Goal: Information Seeking & Learning: Learn about a topic

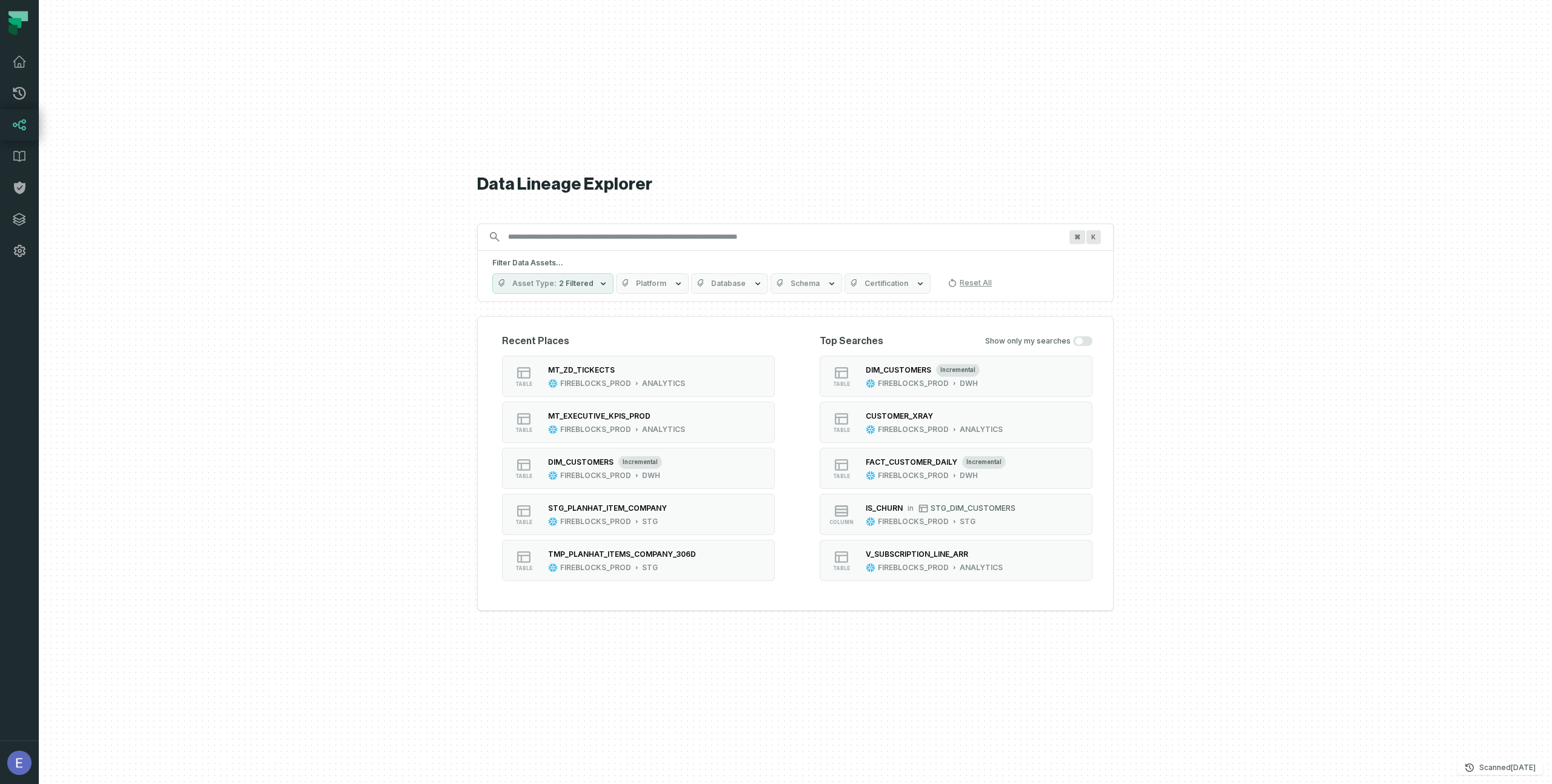
click at [601, 282] on icon "button" at bounding box center [603, 283] width 5 height 3
click at [672, 239] on input "Discovery Provider cmdk menu" at bounding box center [784, 237] width 567 height 19
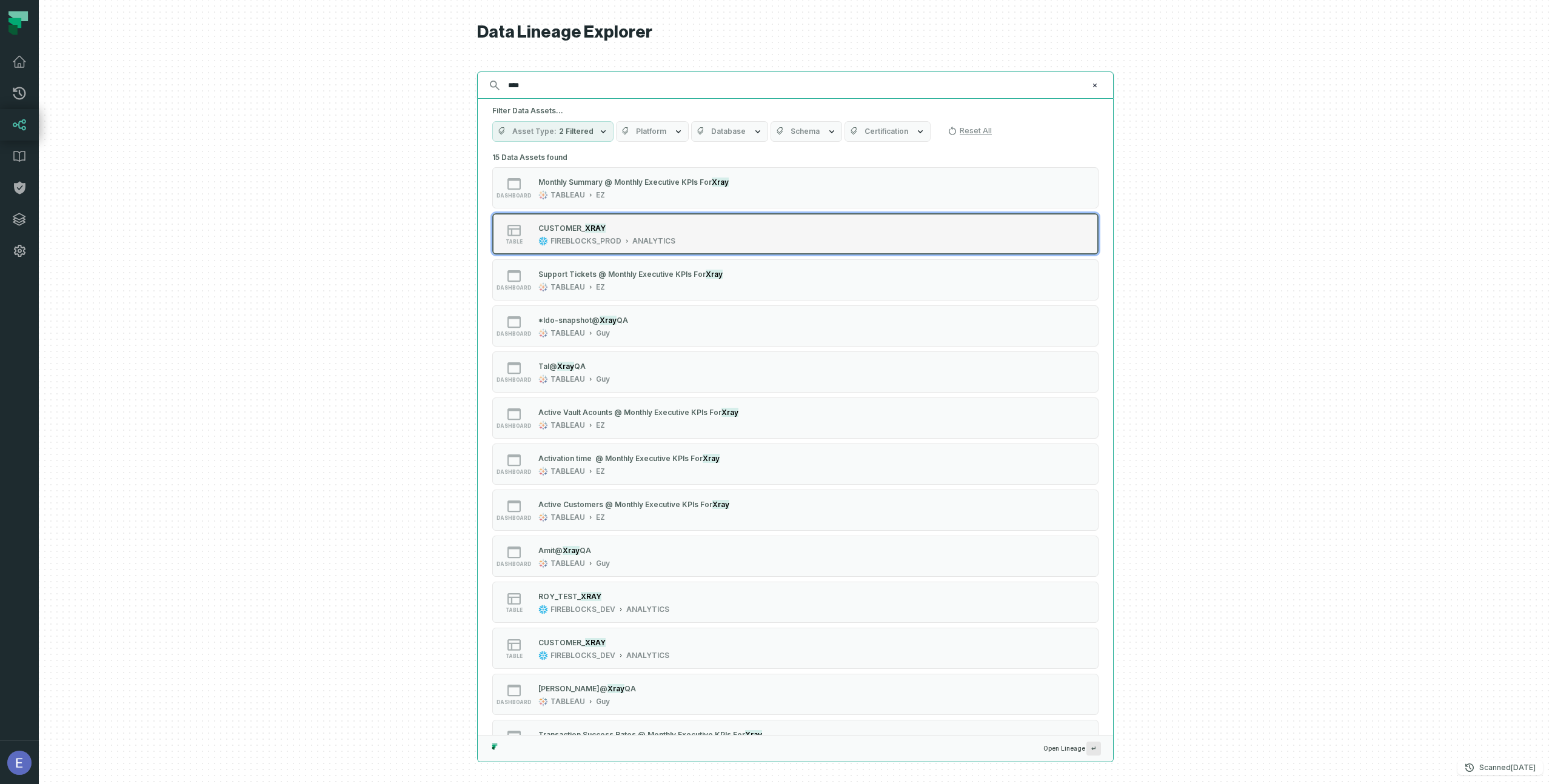
type input "****"
click at [594, 229] on mark "XRAY" at bounding box center [595, 228] width 21 height 9
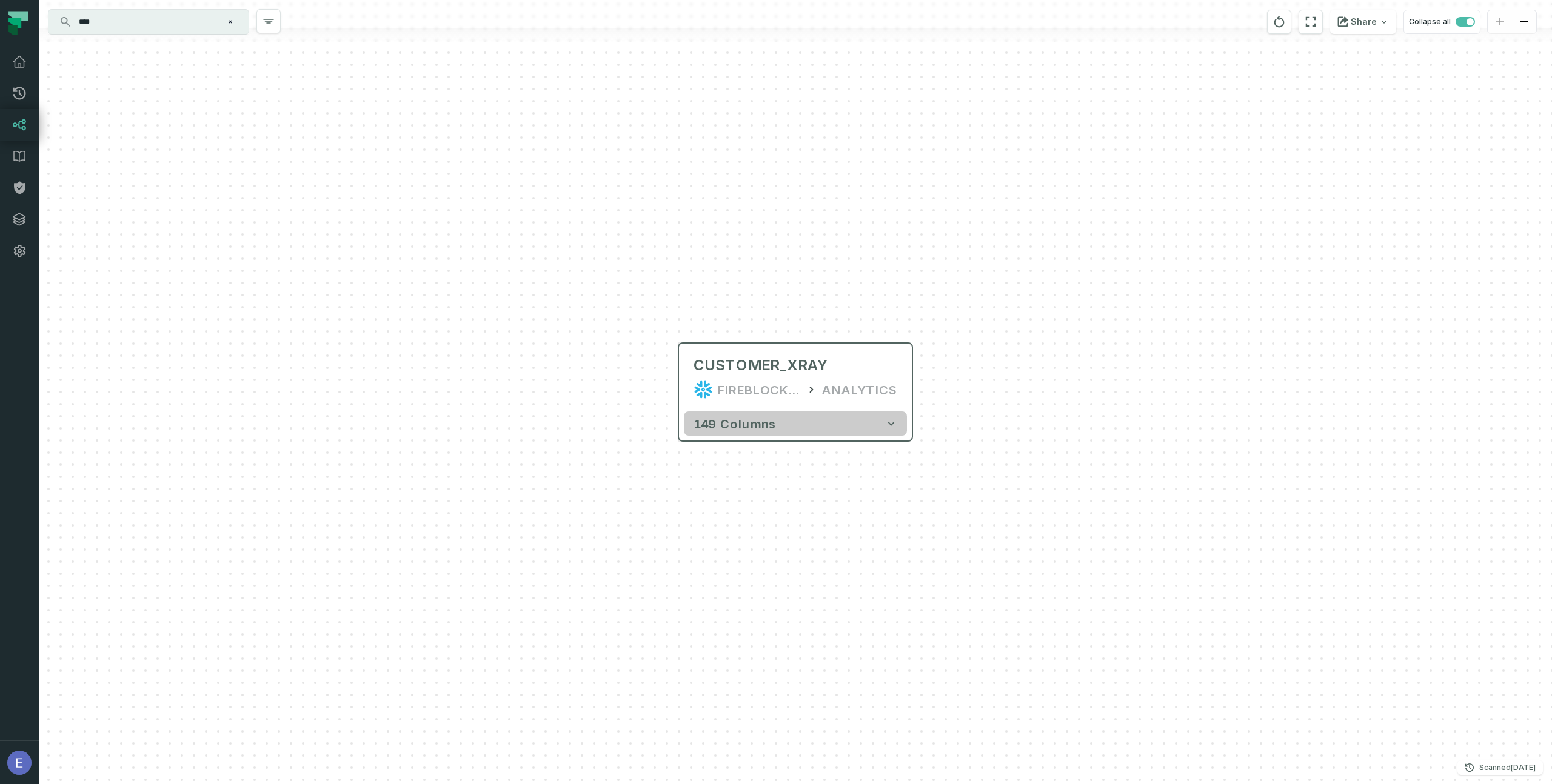
click at [889, 427] on icon "button" at bounding box center [890, 423] width 12 height 12
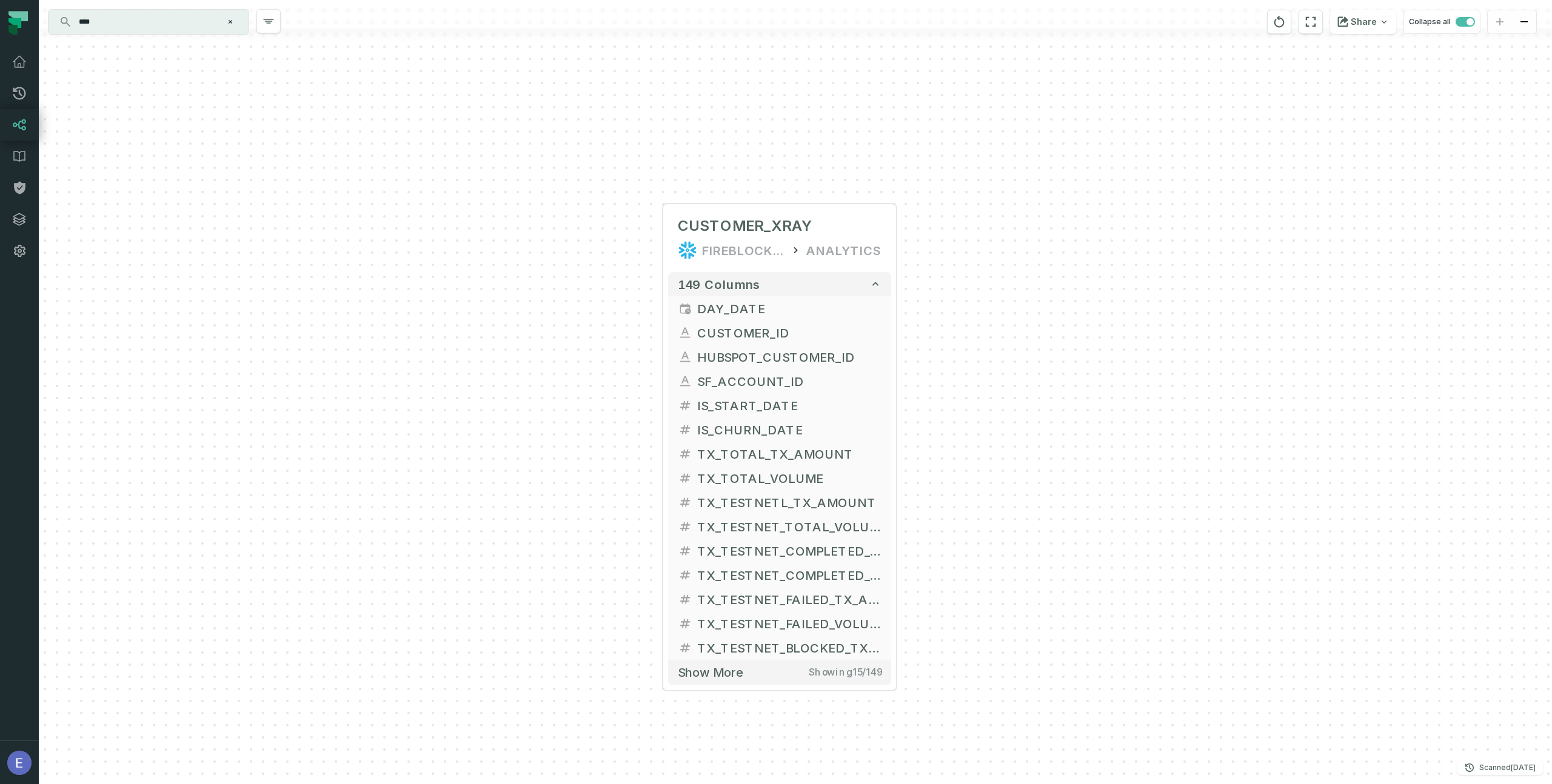
drag, startPoint x: 982, startPoint y: 441, endPoint x: 968, endPoint y: 300, distance: 141.7
click at [968, 300] on div "+ CUSTOMER_XRAY FIREBLOCKS_PROD ANALYTICS + 149 columns + DAY_DATE + + CUSTOMER…" at bounding box center [795, 392] width 1513 height 784
click at [725, 661] on span "Show more" at bounding box center [713, 666] width 64 height 15
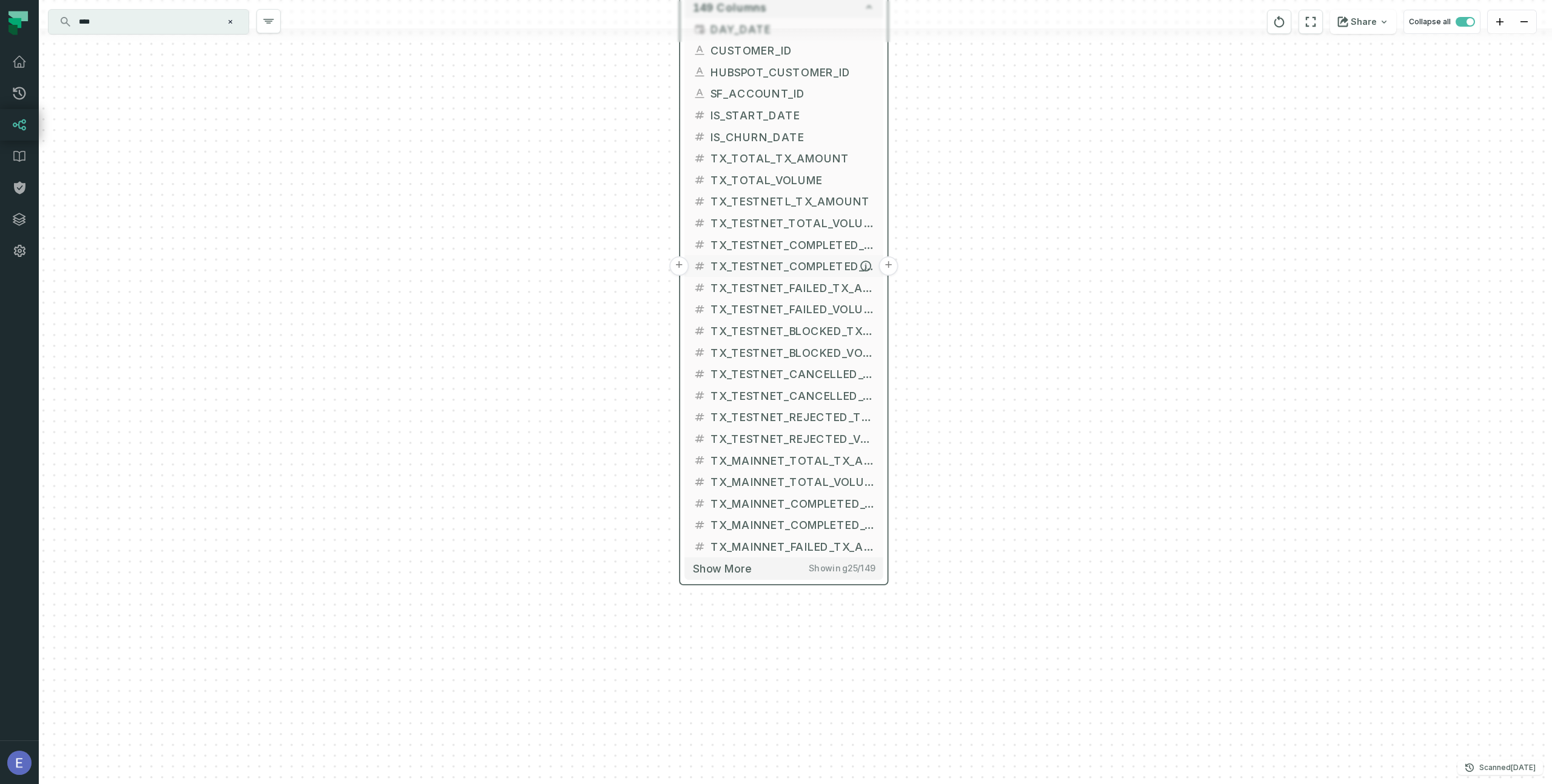
drag, startPoint x: 836, startPoint y: 553, endPoint x: 846, endPoint y: 247, distance: 306.2
click at [846, 258] on span "TX_TESTNET_COMPLETED_VOLUME" at bounding box center [793, 266] width 164 height 16
click at [707, 555] on span "Show more" at bounding box center [722, 553] width 58 height 13
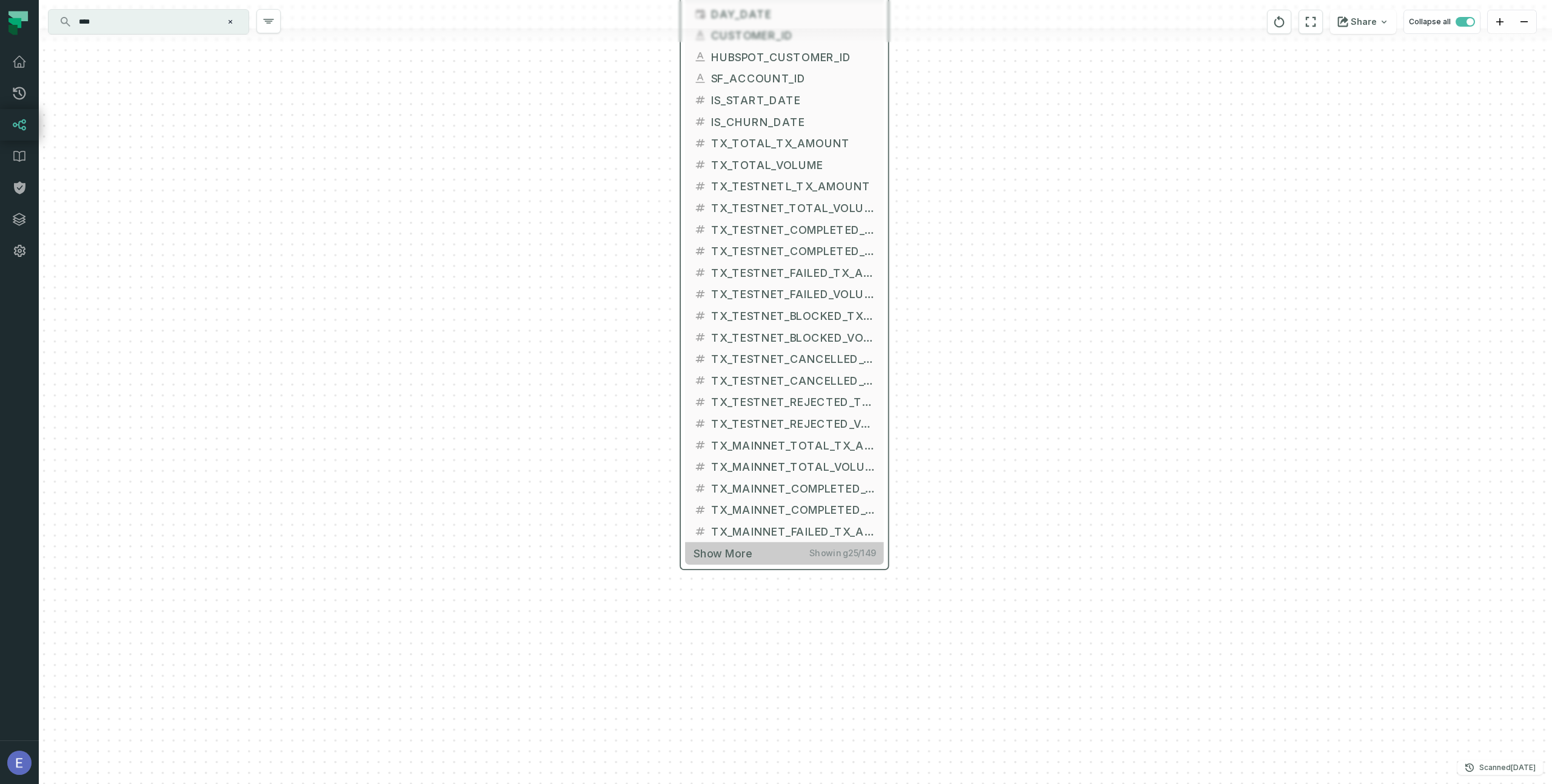
click at [729, 554] on span "Show more" at bounding box center [723, 553] width 58 height 13
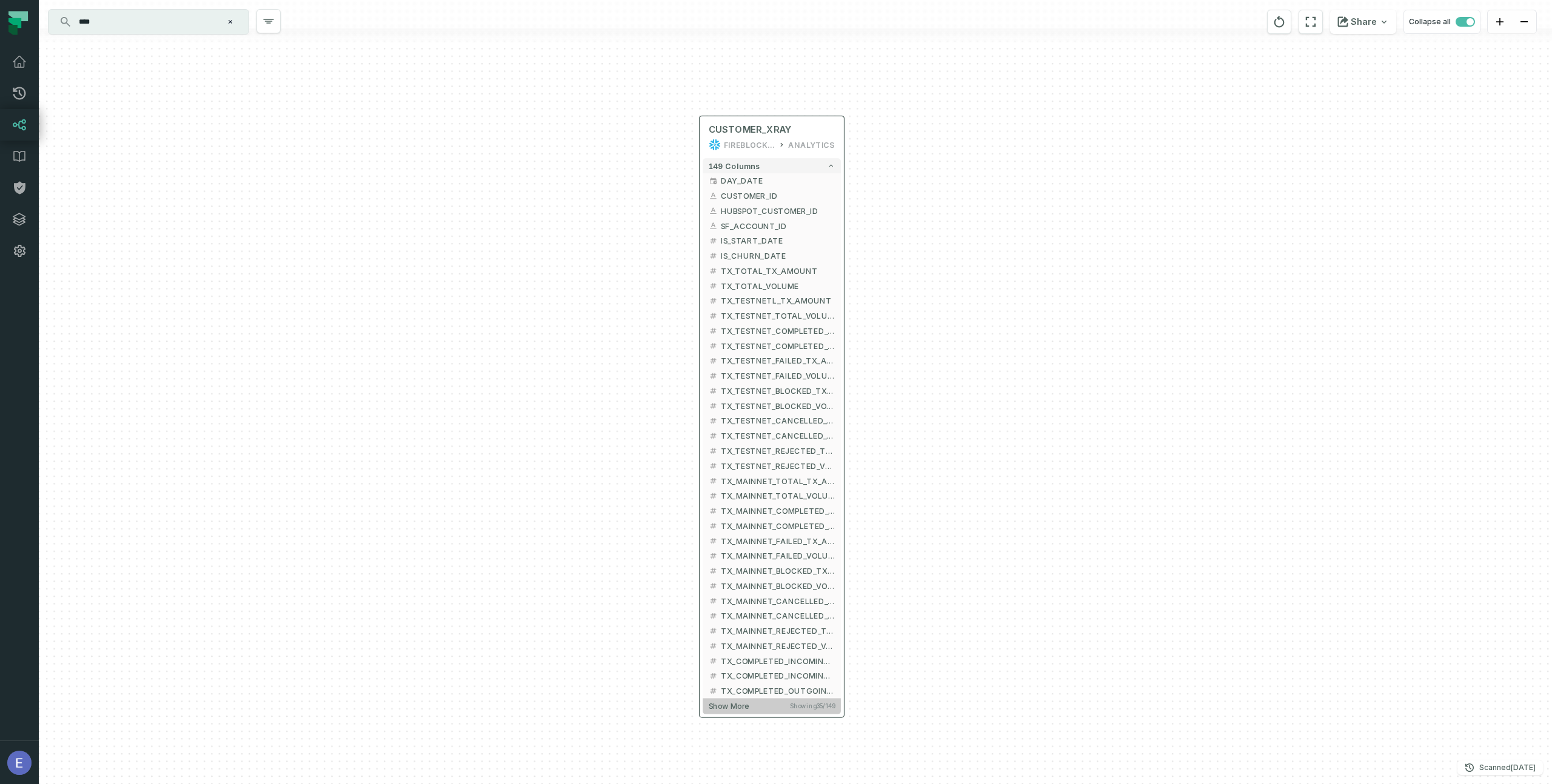
click at [732, 704] on span "Show more" at bounding box center [729, 706] width 40 height 9
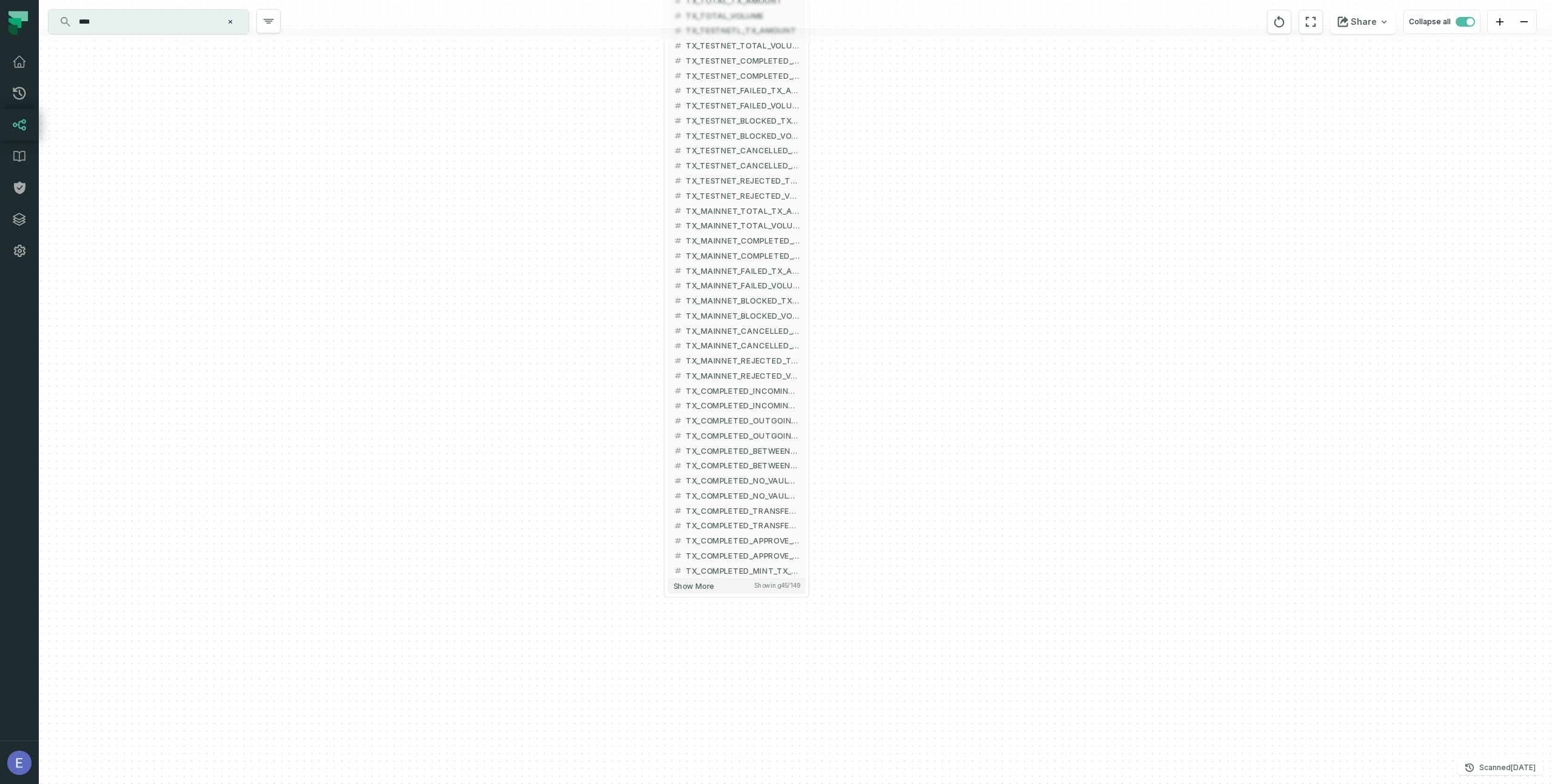
drag, startPoint x: 918, startPoint y: 607, endPoint x: 882, endPoint y: 339, distance: 270.4
click at [882, 339] on div "+ CUSTOMER_XRAY FIREBLOCKS_PROD ANALYTICS + 149 columns + DAY_DATE + + CUSTOMER…" at bounding box center [795, 392] width 1513 height 784
click at [693, 588] on span "Show more" at bounding box center [693, 586] width 40 height 9
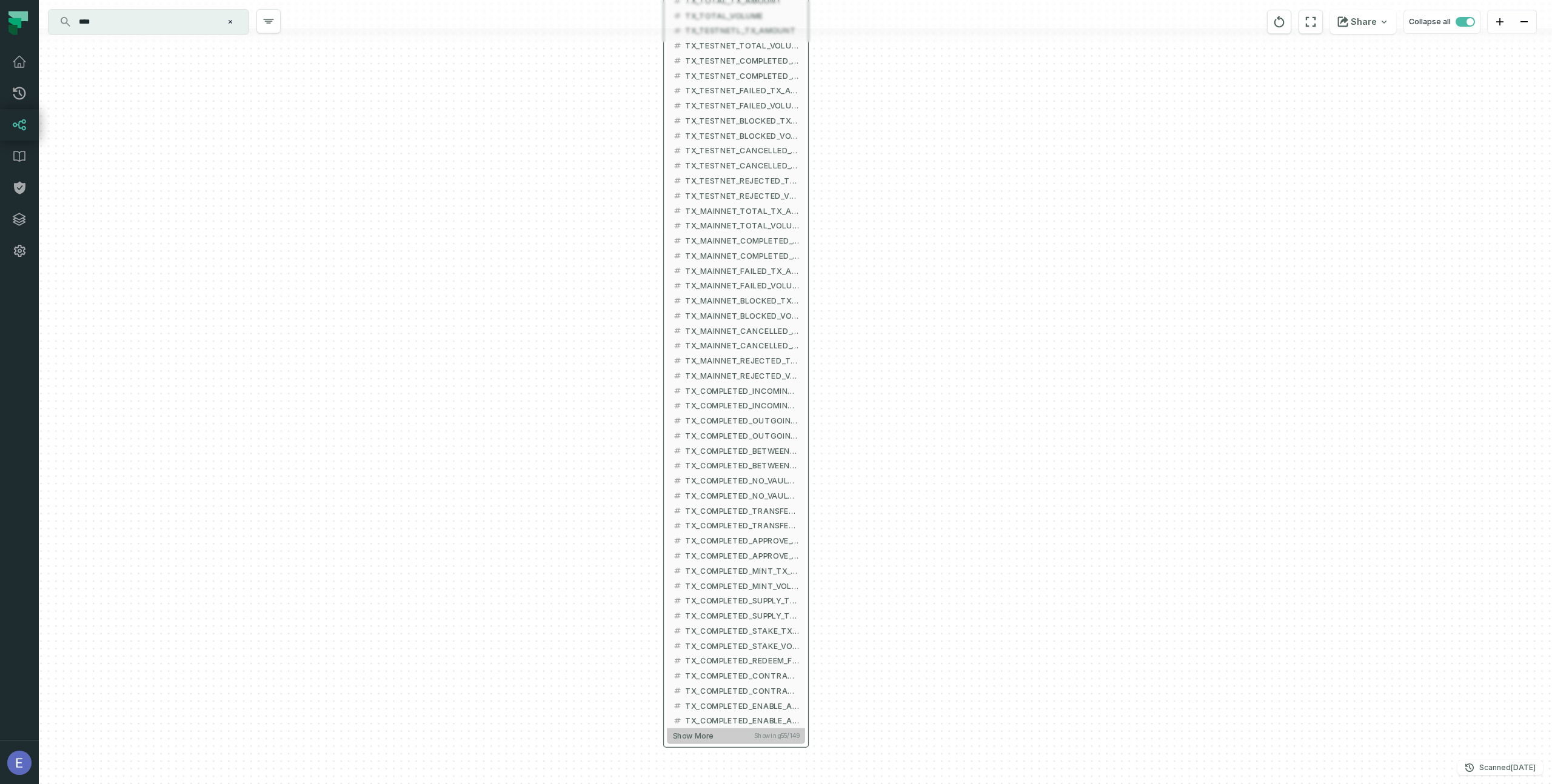
click at [693, 736] on span "Show more" at bounding box center [693, 736] width 40 height 9
click at [697, 736] on span "Show more" at bounding box center [693, 736] width 40 height 9
drag, startPoint x: 702, startPoint y: 724, endPoint x: 707, endPoint y: 525, distance: 199.1
click at [702, 497] on button "TX_COMPLETED_INTERNAL_LEDGER_TRANSFER_VOLUME" at bounding box center [737, 504] width 138 height 15
click at [700, 653] on span "Show more" at bounding box center [694, 650] width 40 height 9
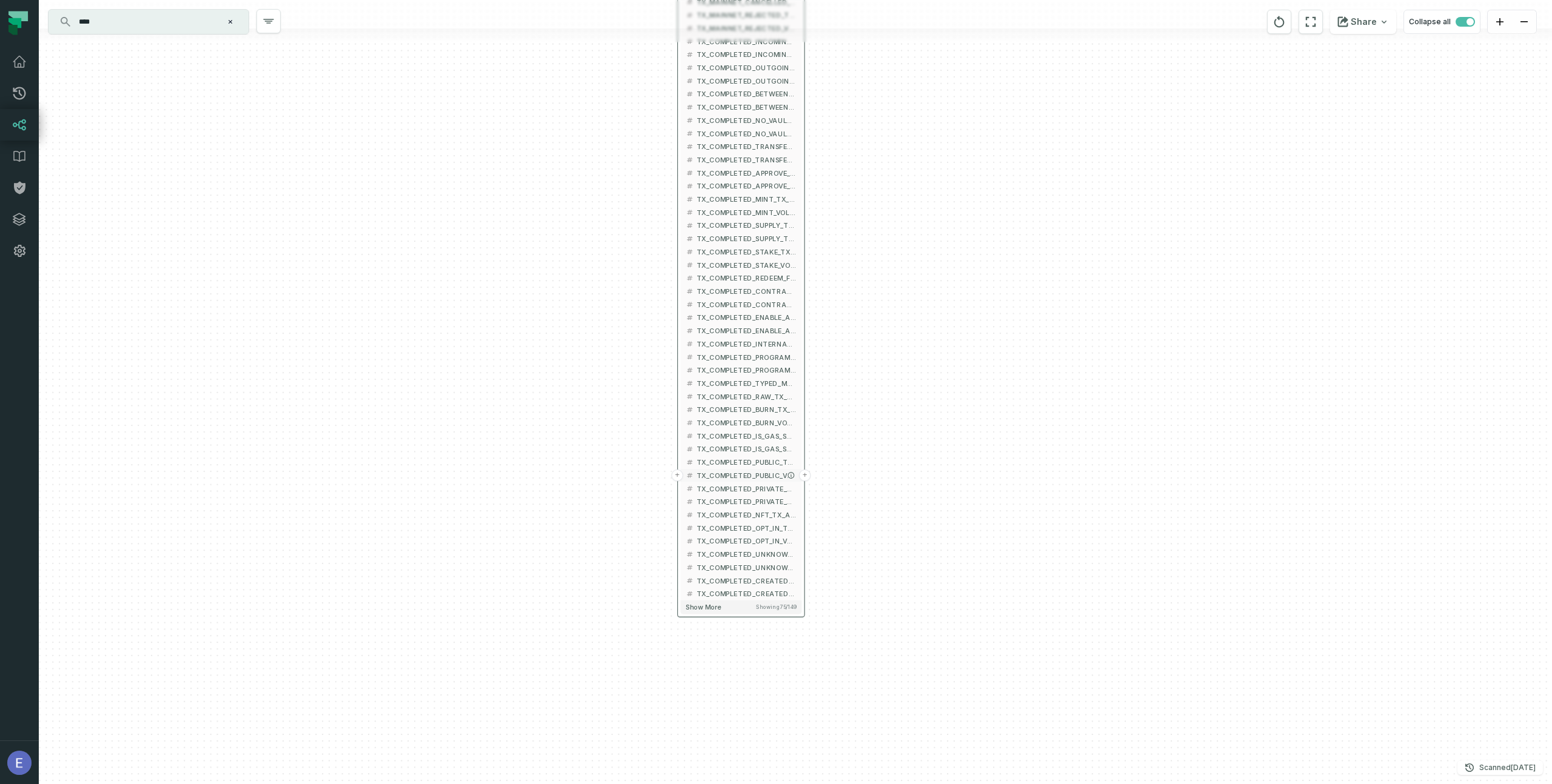
drag, startPoint x: 725, startPoint y: 640, endPoint x: 728, endPoint y: 436, distance: 204.0
click at [729, 470] on span "TX_COMPLETED_PUBLIC_VOLUME" at bounding box center [746, 475] width 100 height 10
click at [693, 568] on span "Show more" at bounding box center [700, 566] width 36 height 9
click at [708, 566] on span "Show more" at bounding box center [700, 566] width 36 height 9
click at [702, 698] on span "Show more" at bounding box center [700, 697] width 36 height 9
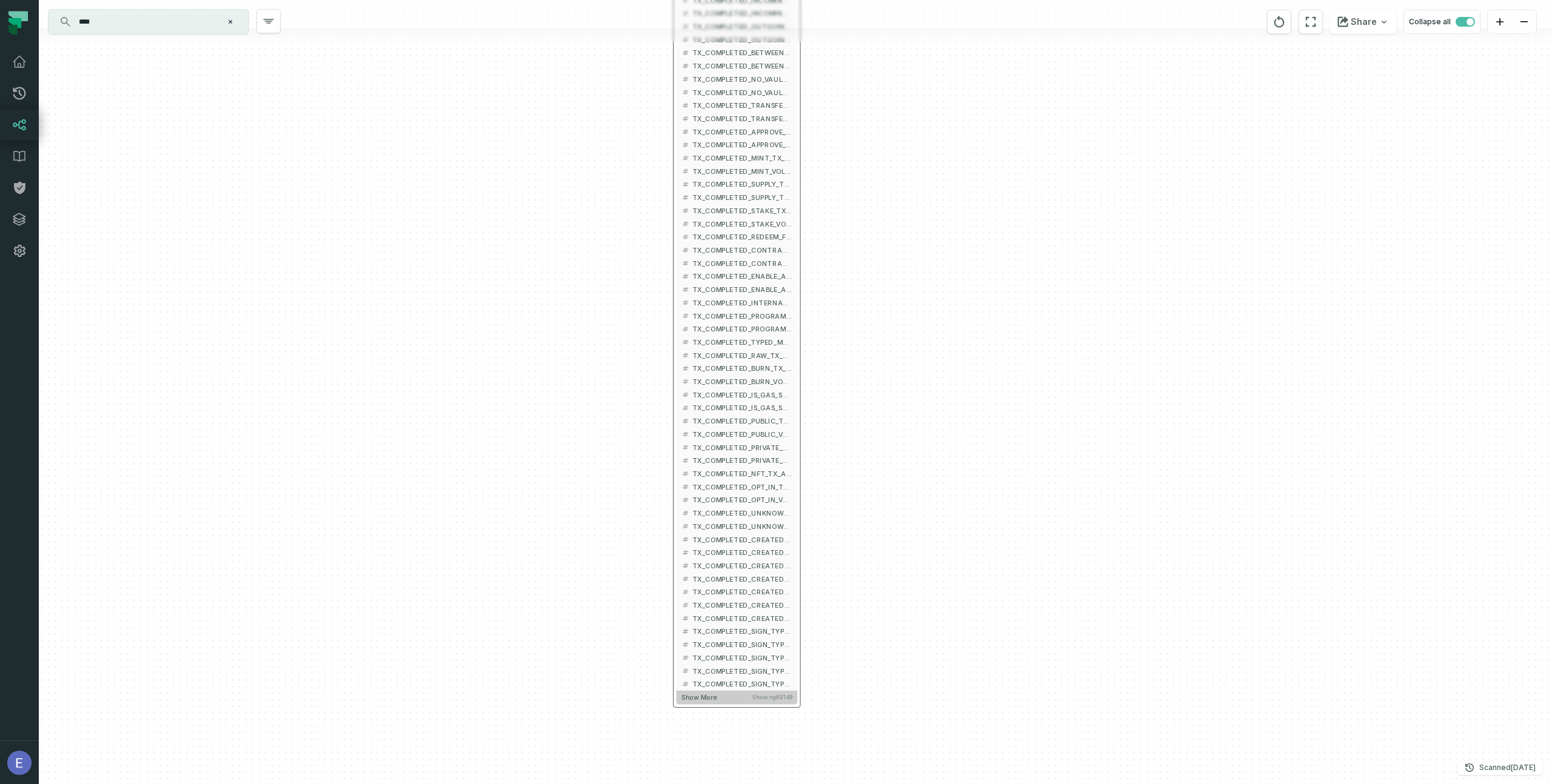
click at [703, 698] on span "Show more" at bounding box center [700, 698] width 36 height 9
click at [708, 701] on span "Show more" at bounding box center [699, 698] width 35 height 9
click at [696, 694] on span "Show more" at bounding box center [700, 698] width 35 height 9
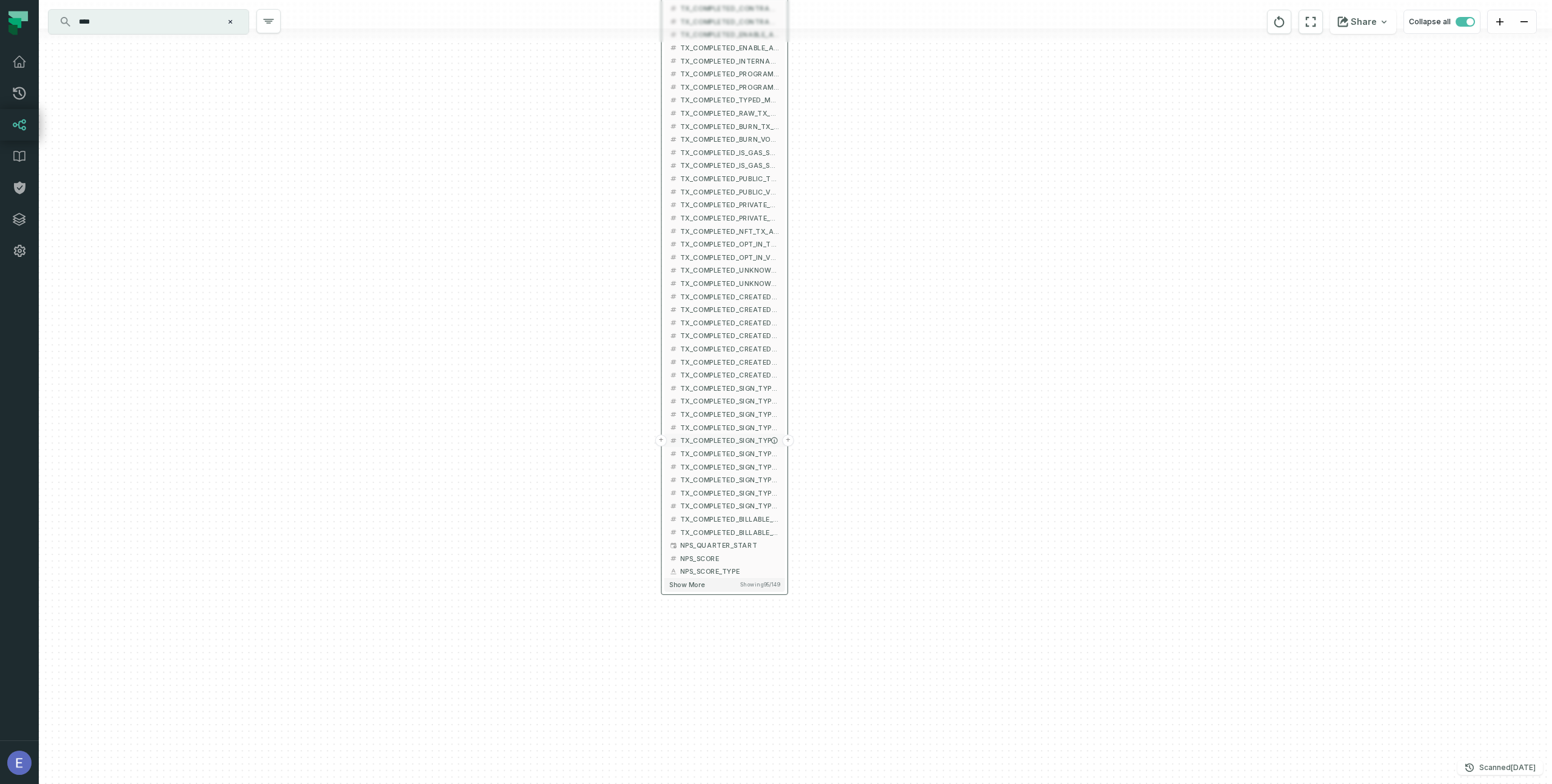
drag, startPoint x: 721, startPoint y: 668, endPoint x: 707, endPoint y: 441, distance: 227.4
click at [708, 438] on span "TX_COMPLETED_SIGN_TYPE_INCOMING_TX_AMOUNT" at bounding box center [730, 441] width 99 height 10
click at [692, 591] on button "Show more Showing 95 / 149" at bounding box center [724, 584] width 121 height 13
drag, startPoint x: 693, startPoint y: 604, endPoint x: 683, endPoint y: 497, distance: 107.5
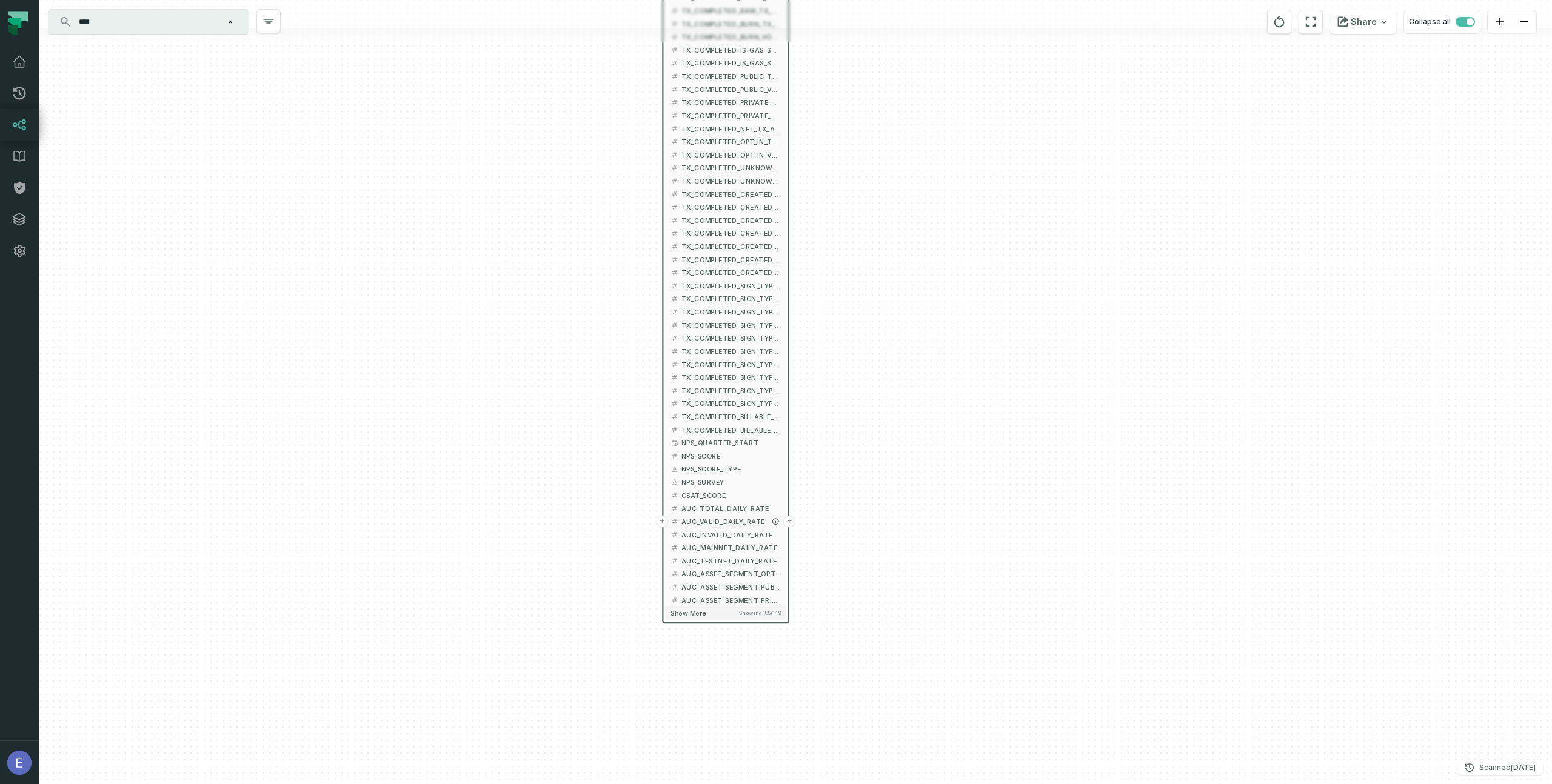
click at [683, 517] on span "AUC_VALID_DAILY_RATE" at bounding box center [731, 522] width 99 height 10
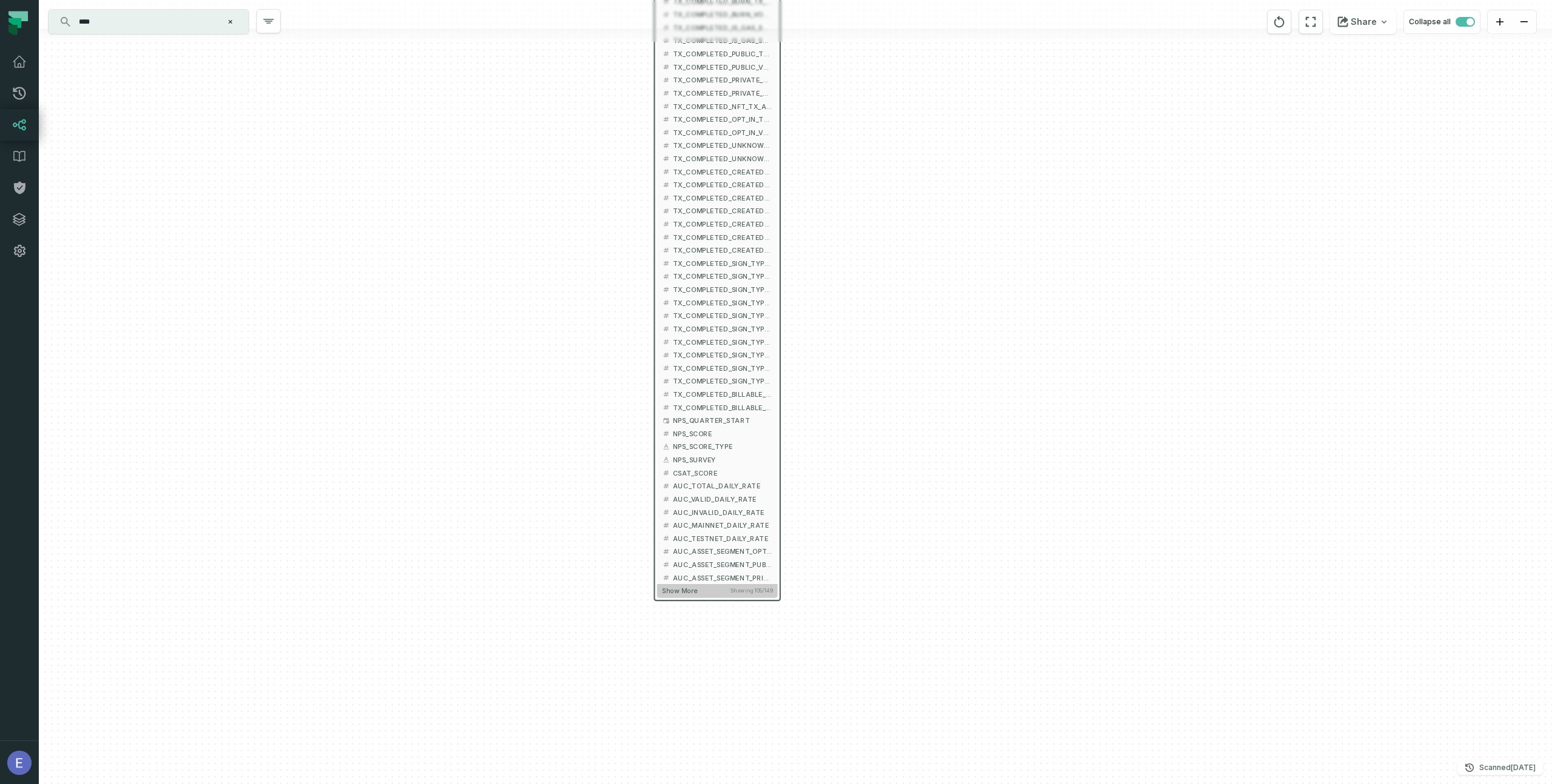
click at [682, 594] on span "Show more" at bounding box center [680, 591] width 35 height 9
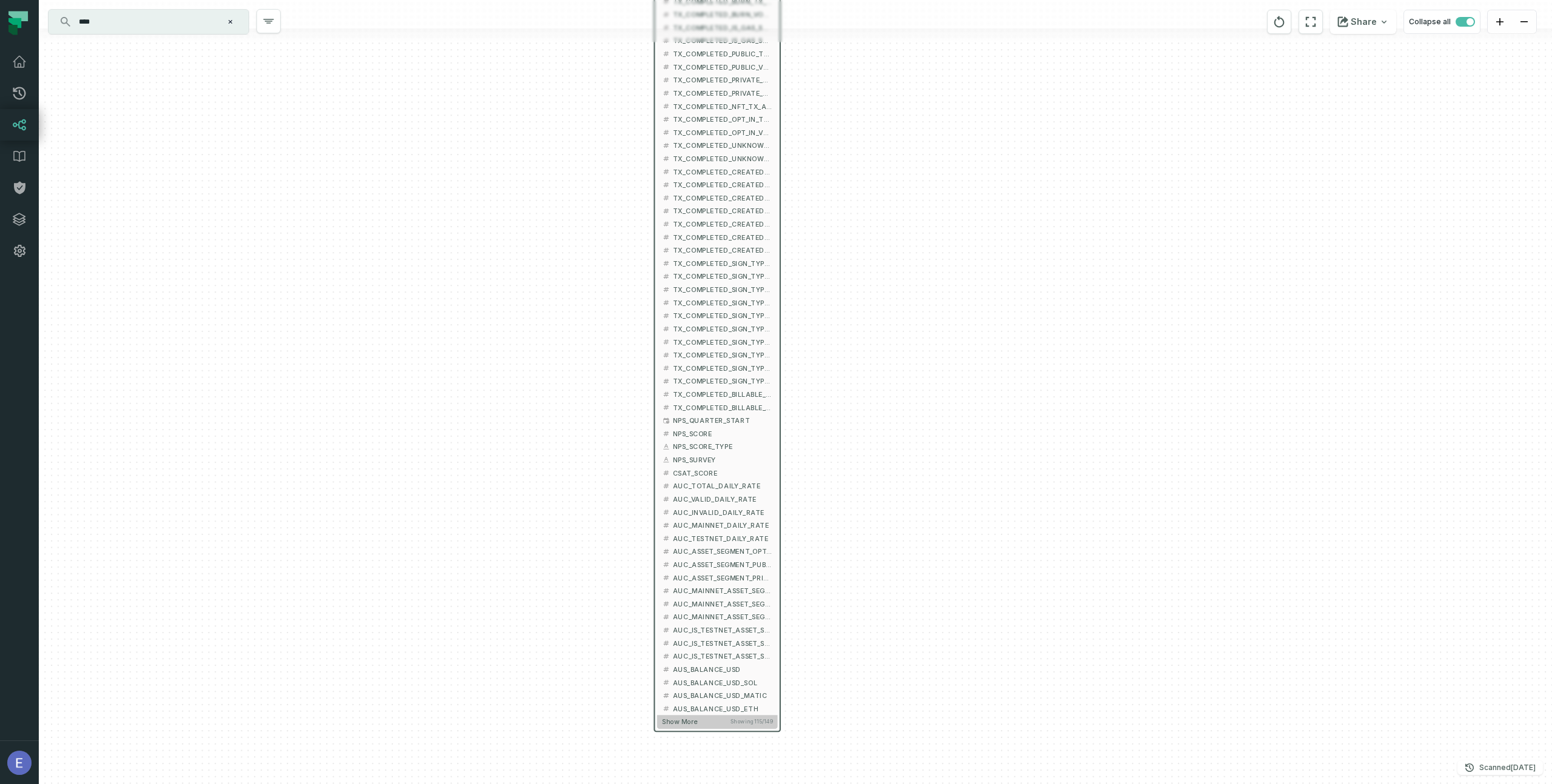
click at [677, 723] on span "Show more" at bounding box center [680, 722] width 35 height 9
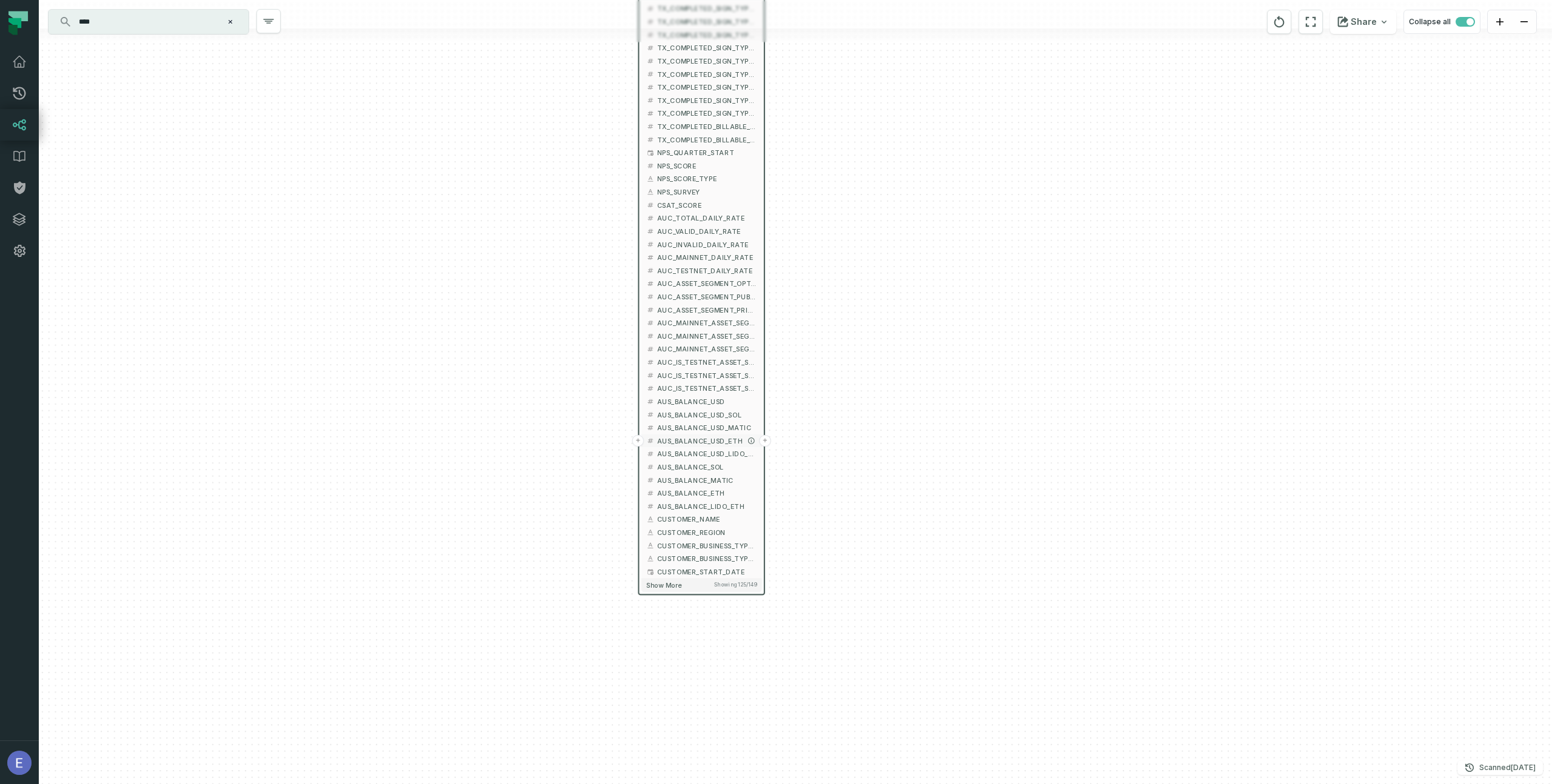
drag, startPoint x: 684, startPoint y: 703, endPoint x: 667, endPoint y: 446, distance: 257.6
click at [666, 446] on button "AUS_BALANCE_USD_ETH" at bounding box center [701, 441] width 121 height 13
click at [665, 588] on span "Show more" at bounding box center [663, 586] width 35 height 9
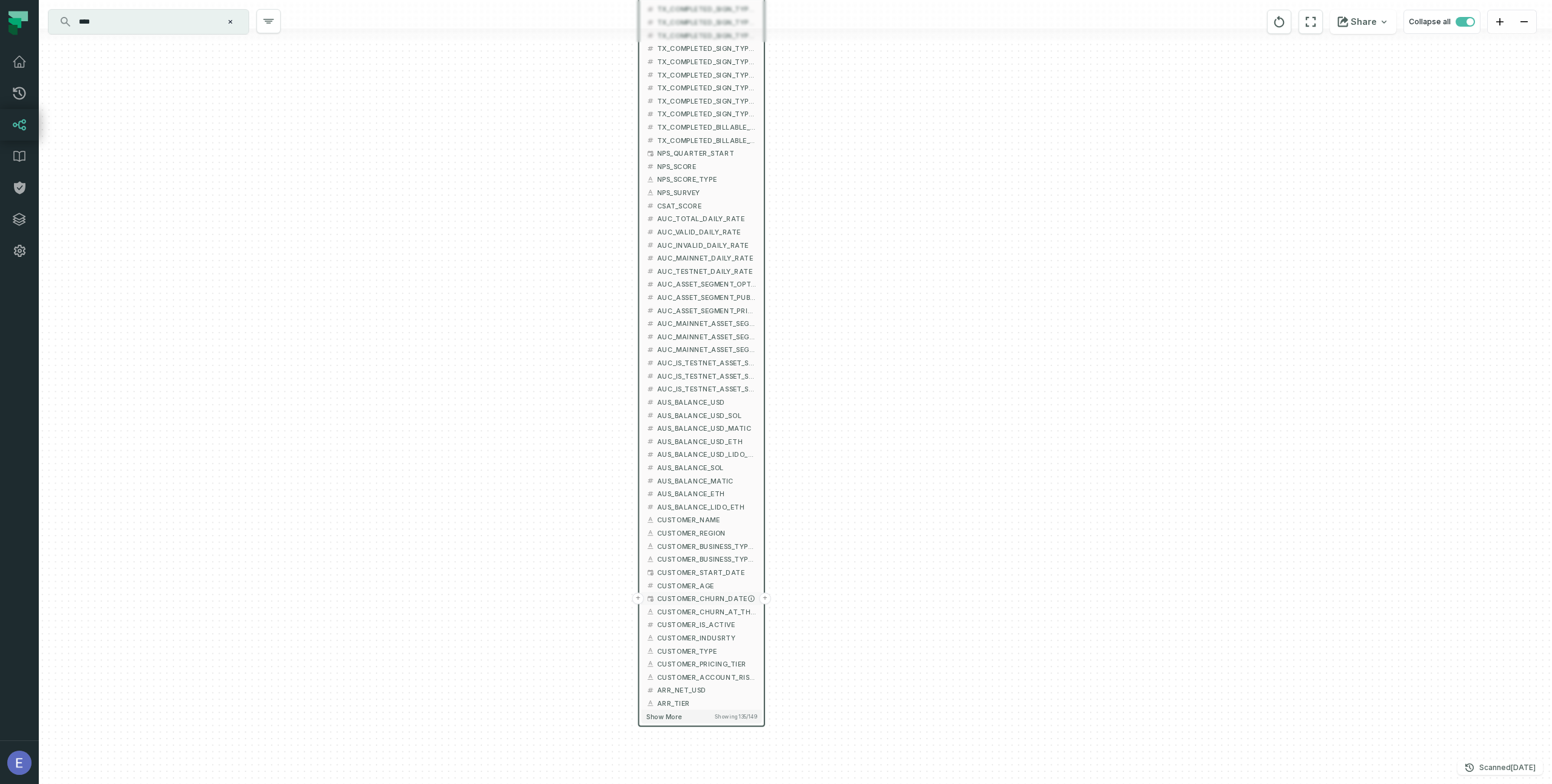
click at [639, 597] on button "+" at bounding box center [638, 598] width 12 height 12
